Goal: Information Seeking & Learning: Learn about a topic

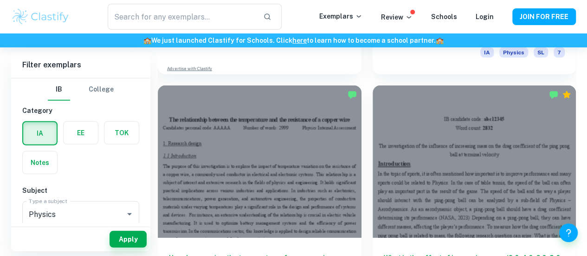
scroll to position [1244, 0]
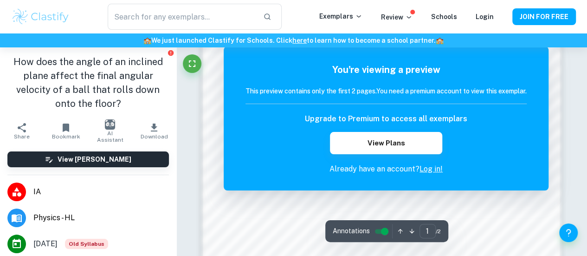
scroll to position [523, 0]
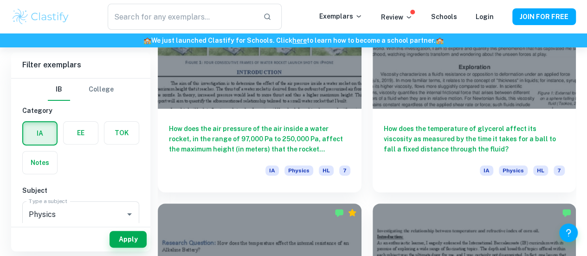
scroll to position [1846, 0]
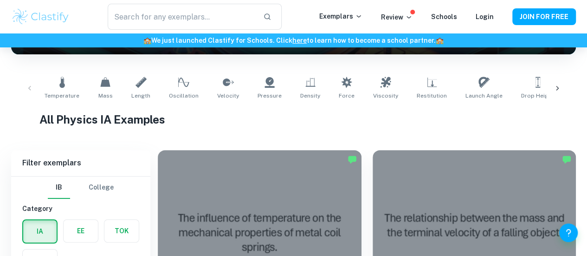
scroll to position [162, 0]
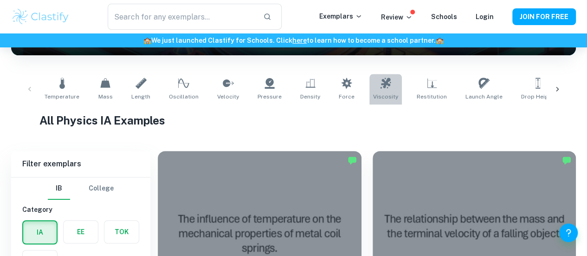
click at [383, 83] on link "Viscosity" at bounding box center [385, 89] width 32 height 31
type input "Viscosity"
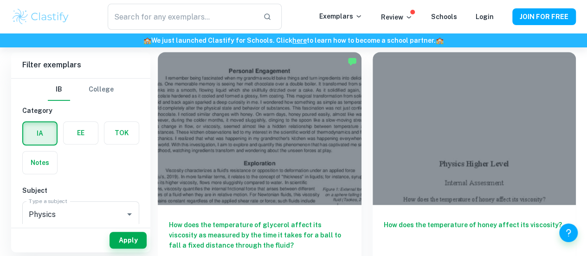
scroll to position [262, 0]
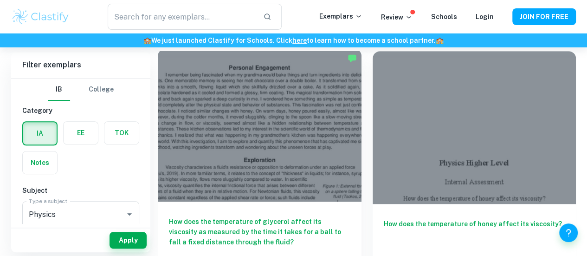
click at [258, 100] on div at bounding box center [260, 125] width 204 height 153
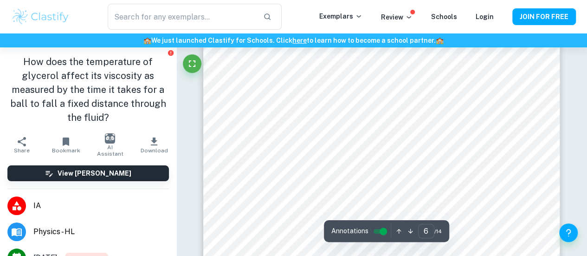
scroll to position [2490, 0]
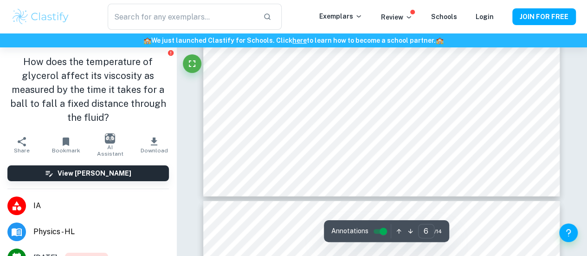
type input "7"
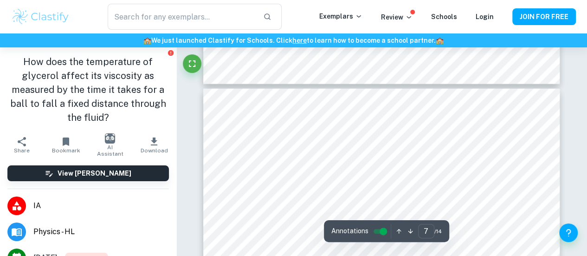
scroll to position [2877, 0]
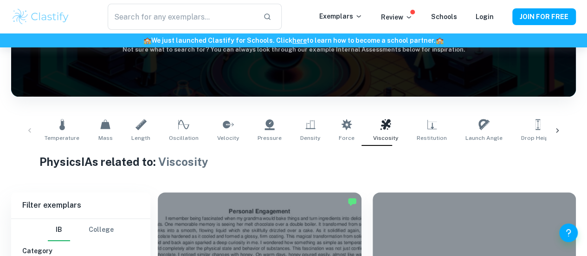
scroll to position [121, 0]
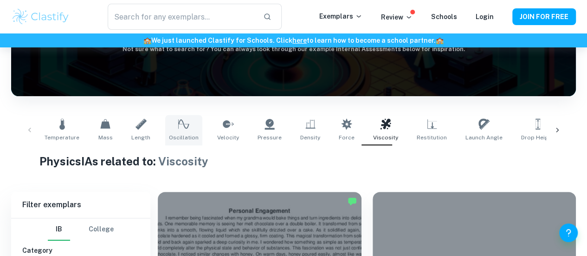
click at [180, 124] on icon at bounding box center [183, 123] width 11 height 9
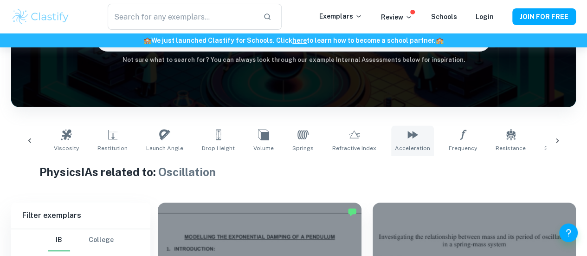
scroll to position [0, 320]
click at [107, 132] on icon at bounding box center [112, 134] width 11 height 11
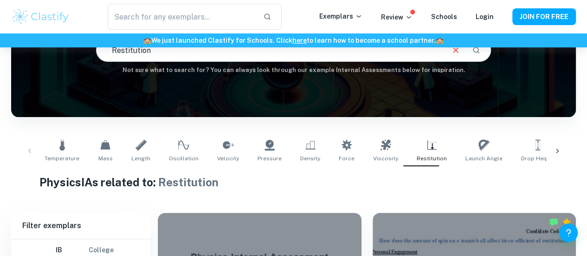
click at [230, 146] on link "Velocity" at bounding box center [227, 150] width 29 height 31
type input "Velocity"
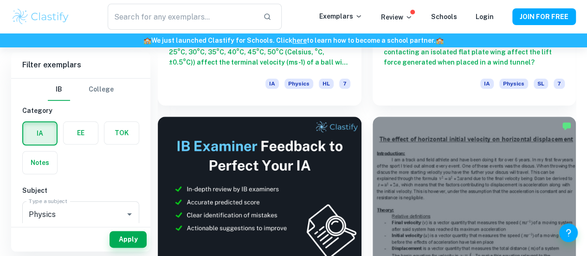
scroll to position [435, 0]
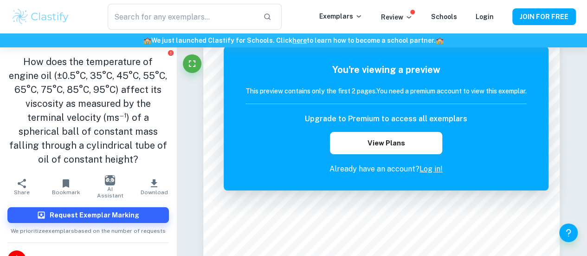
scroll to position [206, 0]
